Goal: Check status: Check status

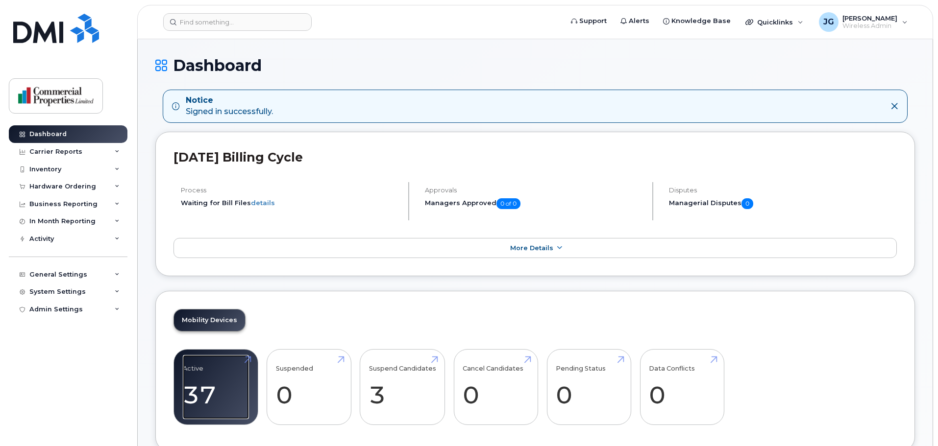
click at [222, 379] on link "Active 37 12%" at bounding box center [216, 387] width 66 height 65
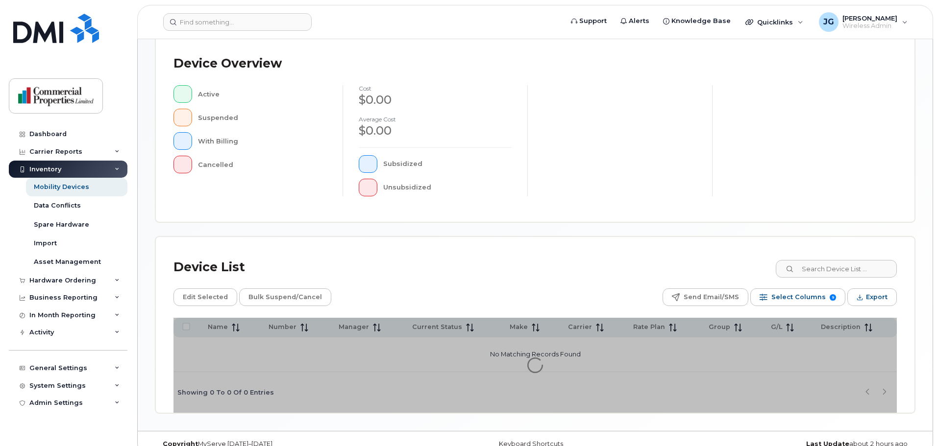
scroll to position [227, 0]
